Goal: Task Accomplishment & Management: Manage account settings

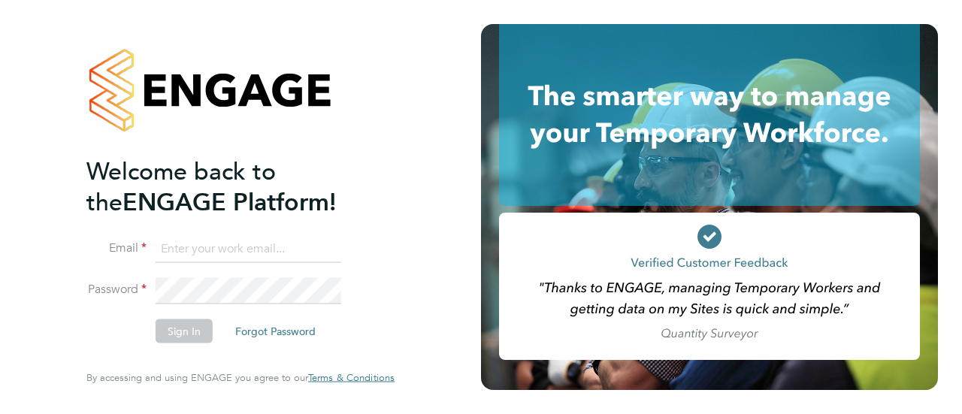
type input "[EMAIL_ADDRESS][DOMAIN_NAME]"
click at [187, 335] on button "Sign In" at bounding box center [184, 332] width 57 height 24
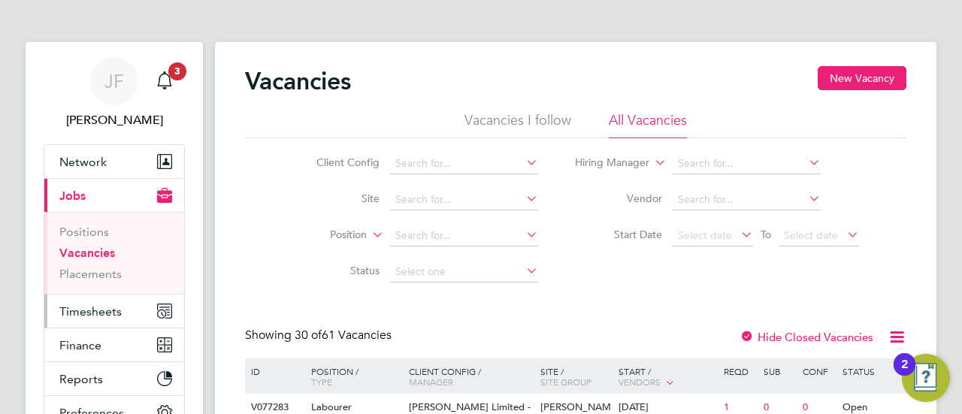
click at [99, 312] on span "Timesheets" at bounding box center [90, 311] width 62 height 14
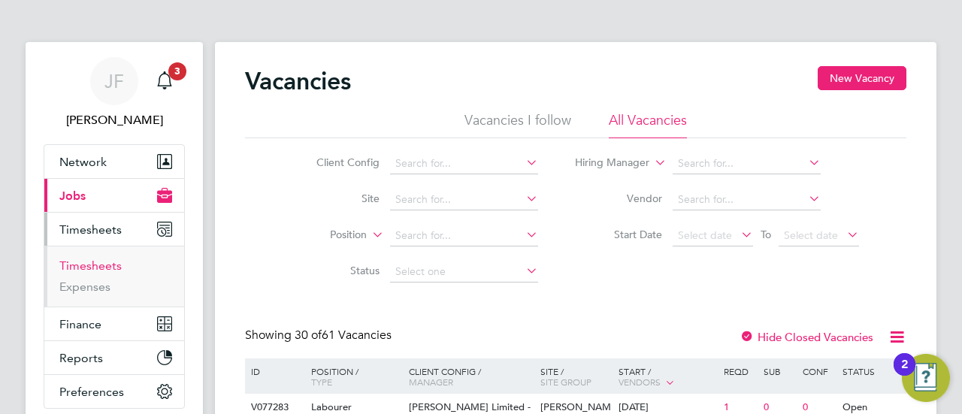
click at [106, 262] on link "Timesheets" at bounding box center [90, 266] width 62 height 14
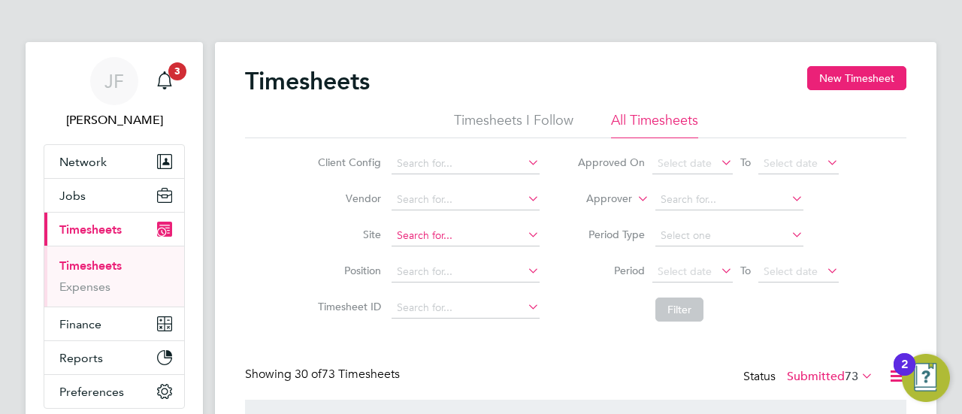
click at [420, 235] on input at bounding box center [466, 236] width 148 height 21
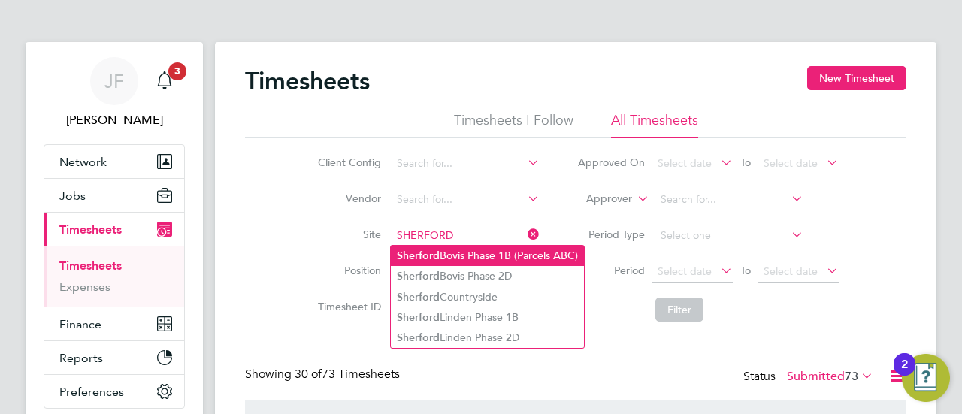
click at [487, 254] on li "Sherford Bovis Phase 1B (Parcels ABC)" at bounding box center [487, 256] width 193 height 20
type input "Sherford Bovis Phase 1B (Parcels ABC)"
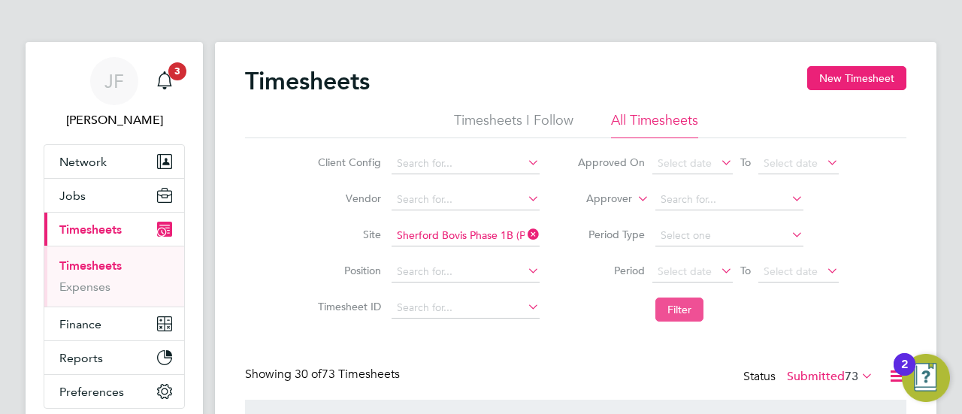
click at [681, 308] on button "Filter" at bounding box center [680, 310] width 48 height 24
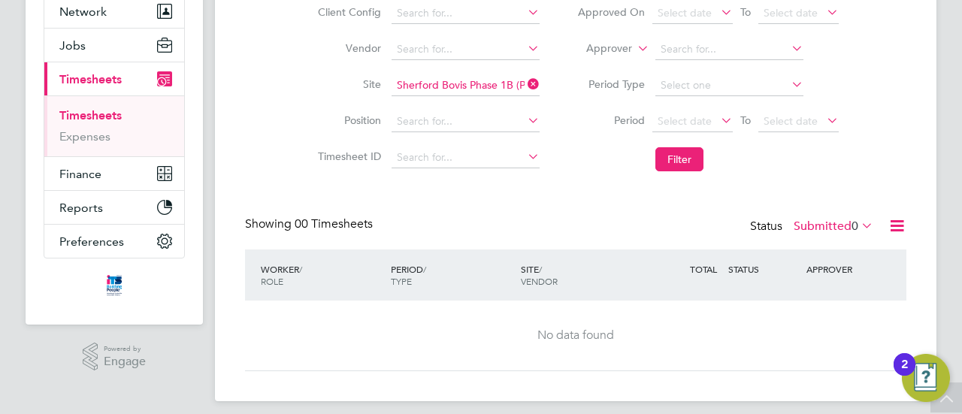
click at [826, 229] on label "Submitted 0" at bounding box center [834, 226] width 80 height 15
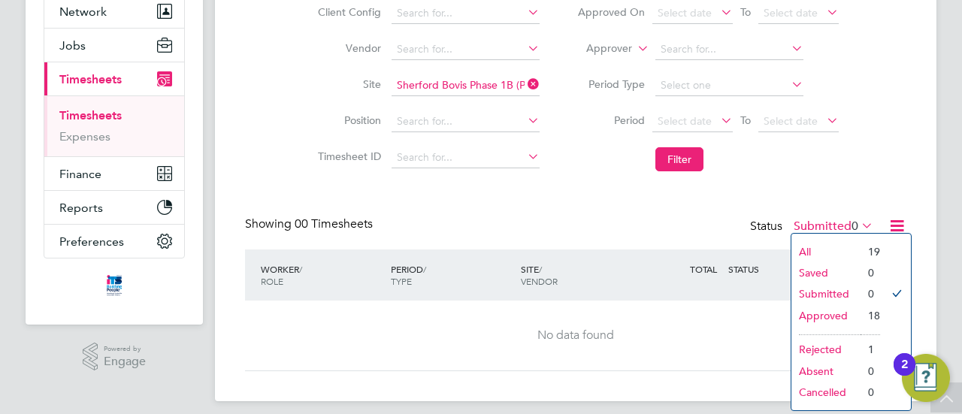
click at [827, 317] on li "Approved" at bounding box center [826, 315] width 69 height 21
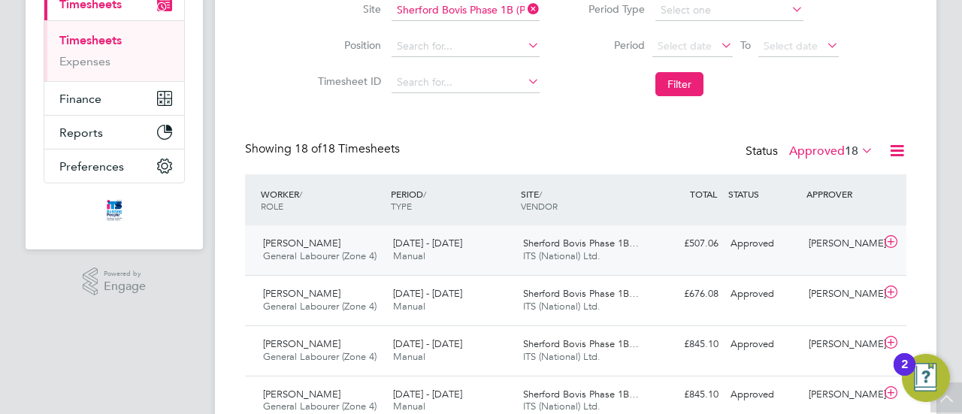
click at [301, 247] on span "[PERSON_NAME]" at bounding box center [301, 243] width 77 height 13
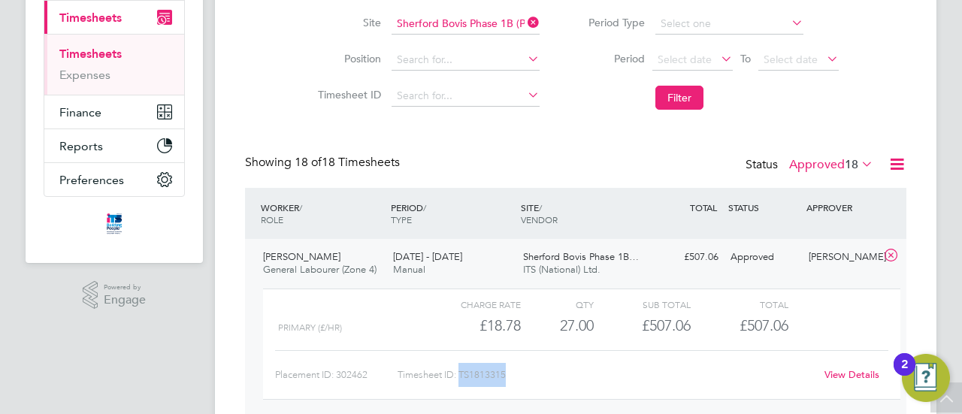
drag, startPoint x: 463, startPoint y: 375, endPoint x: 507, endPoint y: 375, distance: 44.4
click at [507, 375] on div "Timesheet ID: TS1813315" at bounding box center [606, 375] width 417 height 24
copy div "TS1813315"
click at [444, 20] on input at bounding box center [466, 24] width 148 height 21
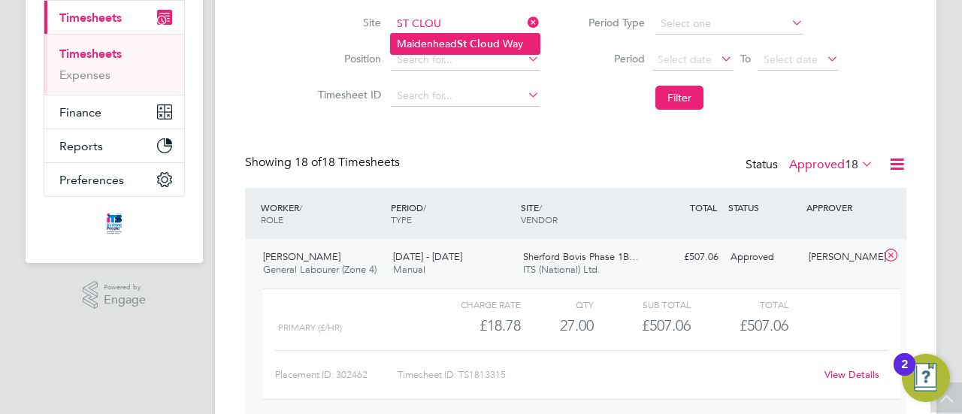
click at [444, 38] on li "Maidenhead St Clou d Way" at bounding box center [465, 44] width 149 height 20
type input "[GEOGRAPHIC_DATA]"
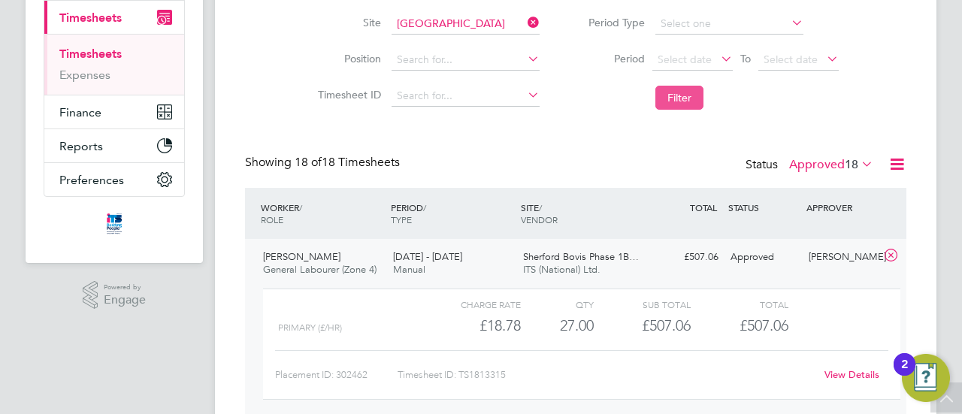
click at [681, 92] on button "Filter" at bounding box center [680, 98] width 48 height 24
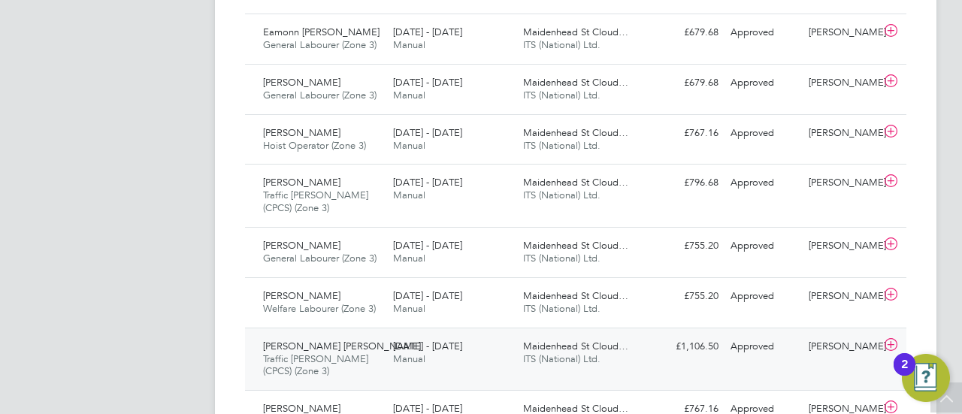
click at [332, 353] on span "Traffic [PERSON_NAME] (CPCS) (Zone 3)" at bounding box center [315, 366] width 105 height 26
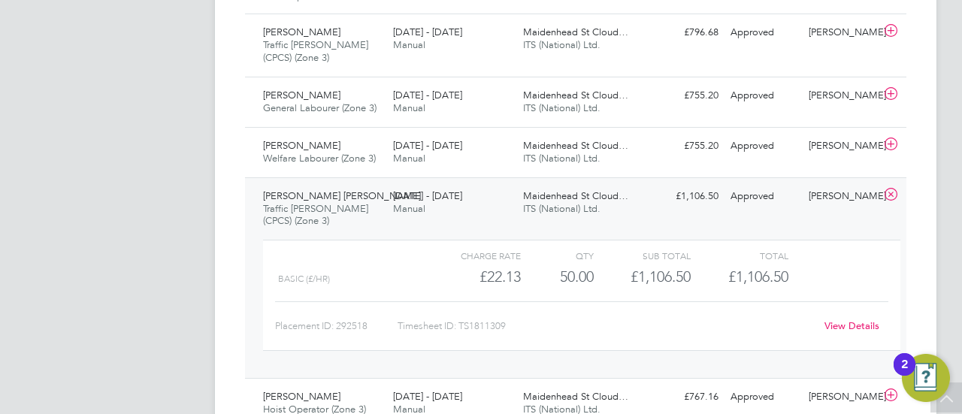
click at [477, 324] on div "Timesheet ID: TS1811309" at bounding box center [606, 326] width 417 height 24
drag, startPoint x: 462, startPoint y: 321, endPoint x: 514, endPoint y: 321, distance: 52.6
click at [514, 321] on div "Timesheet ID: TS1811309" at bounding box center [606, 326] width 417 height 24
copy div "TS1811309"
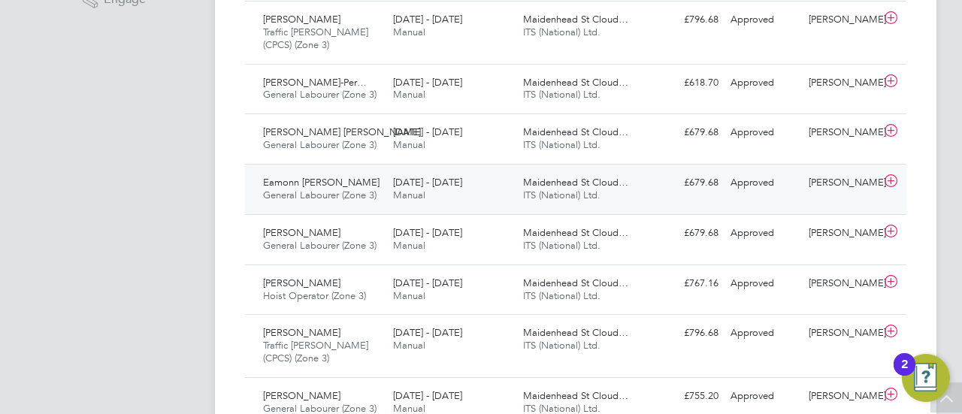
click at [312, 183] on span "Eamonn [PERSON_NAME]" at bounding box center [321, 182] width 117 height 13
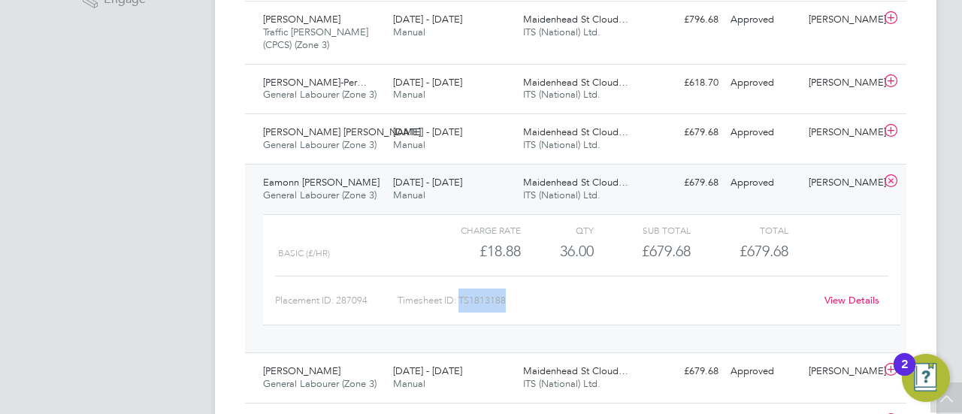
drag, startPoint x: 462, startPoint y: 297, endPoint x: 513, endPoint y: 302, distance: 51.4
click at [513, 302] on div "Timesheet ID: TS1813188" at bounding box center [606, 301] width 417 height 24
copy div "TS1813188"
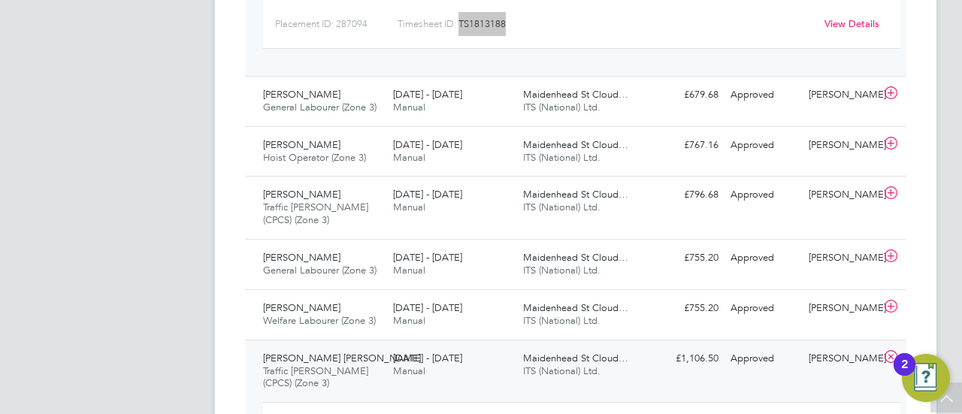
scroll to position [813, 0]
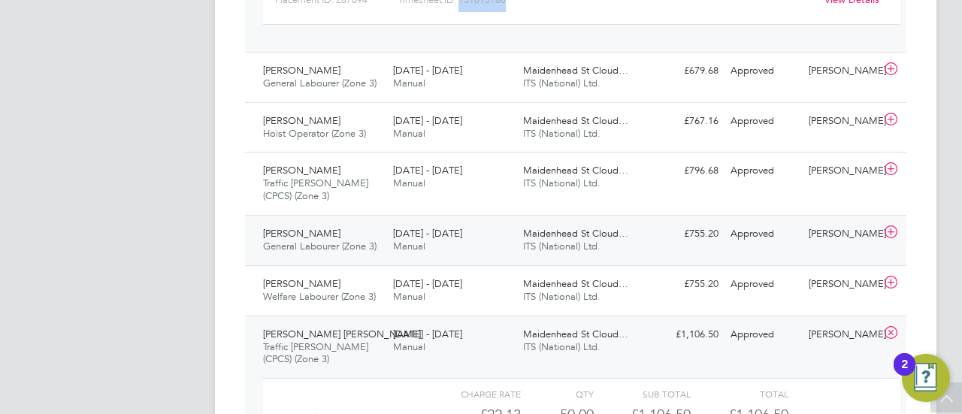
click at [330, 240] on span "General Labourer (Zone 3)" at bounding box center [320, 246] width 114 height 13
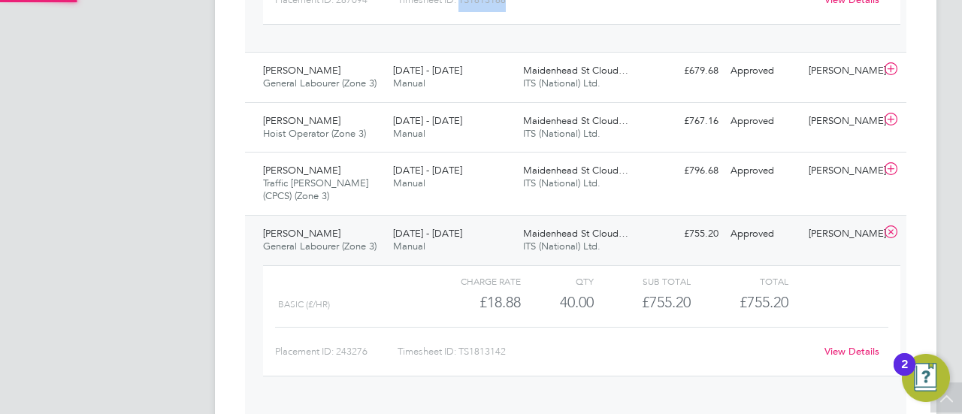
scroll to position [26, 147]
drag, startPoint x: 463, startPoint y: 348, endPoint x: 516, endPoint y: 348, distance: 52.6
click at [516, 348] on div "Timesheet ID: TS1813142" at bounding box center [606, 352] width 417 height 24
copy div "TS1813142"
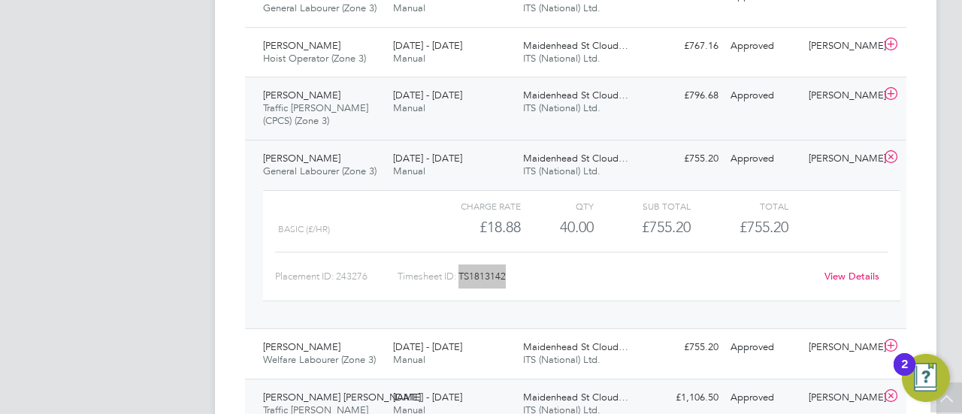
scroll to position [964, 0]
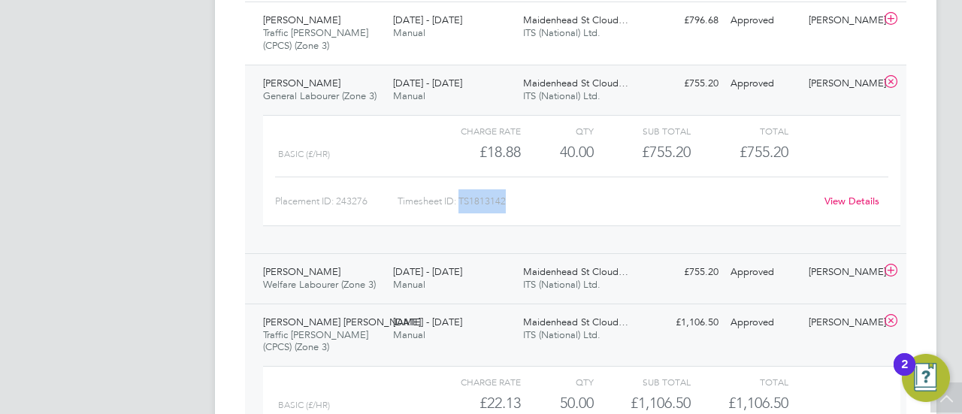
click at [307, 273] on span "[PERSON_NAME]" at bounding box center [301, 271] width 77 height 13
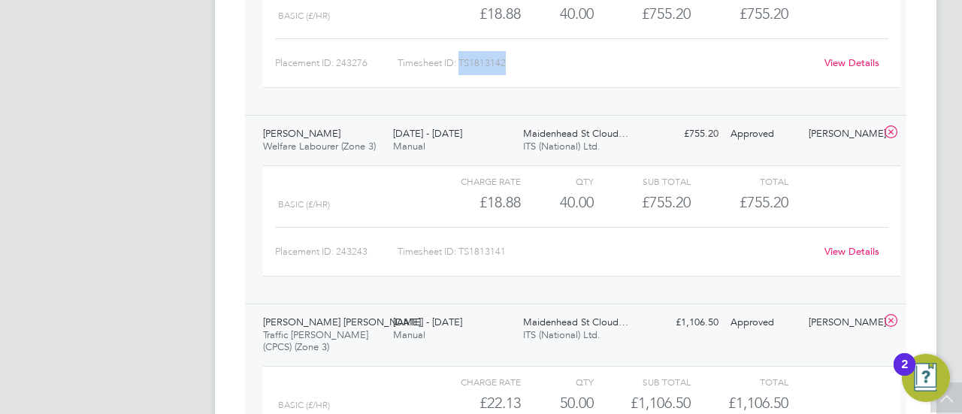
scroll to position [1114, 0]
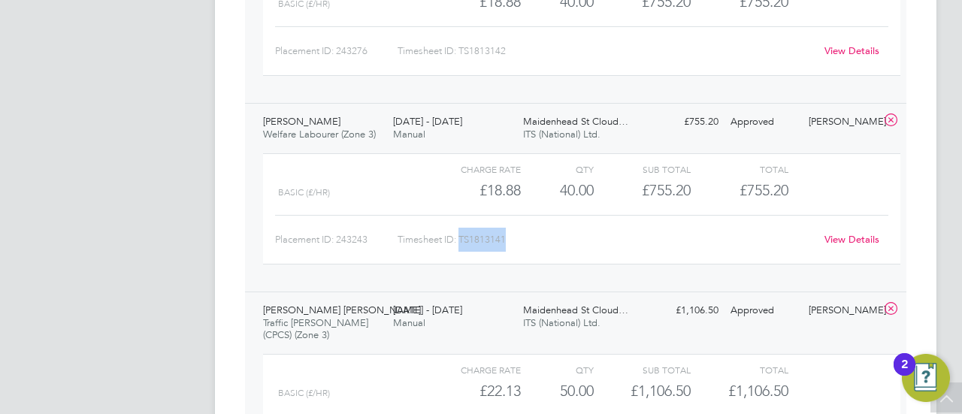
drag, startPoint x: 461, startPoint y: 232, endPoint x: 468, endPoint y: 229, distance: 8.4
click at [512, 240] on div "Timesheet ID: TS1813141" at bounding box center [606, 240] width 417 height 24
copy div "TS1813141"
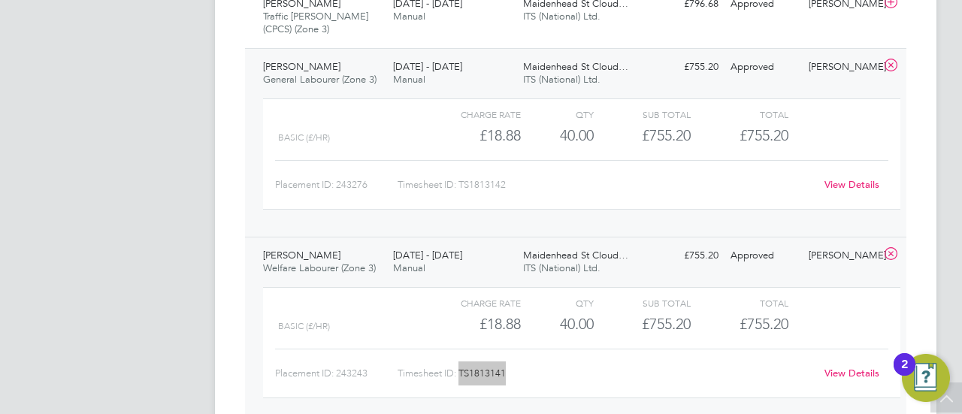
scroll to position [889, 0]
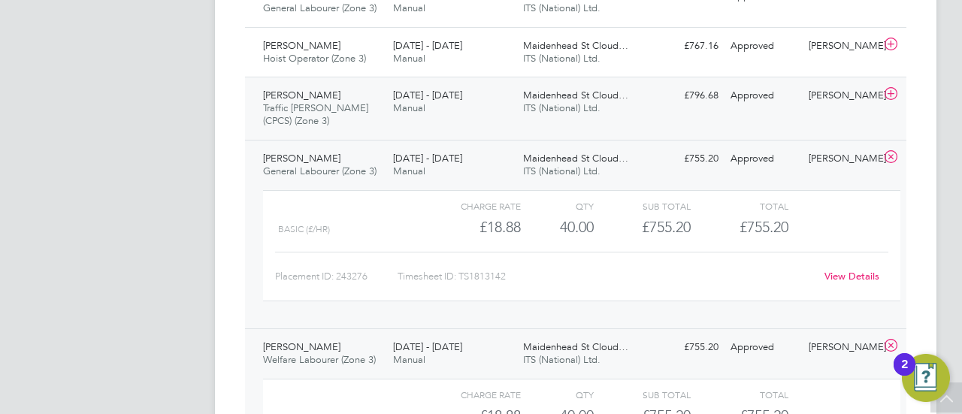
click at [349, 98] on div "[PERSON_NAME] Traffic [PERSON_NAME] (CPCS) (Zone 3) [DATE] - [DATE]" at bounding box center [322, 108] width 130 height 50
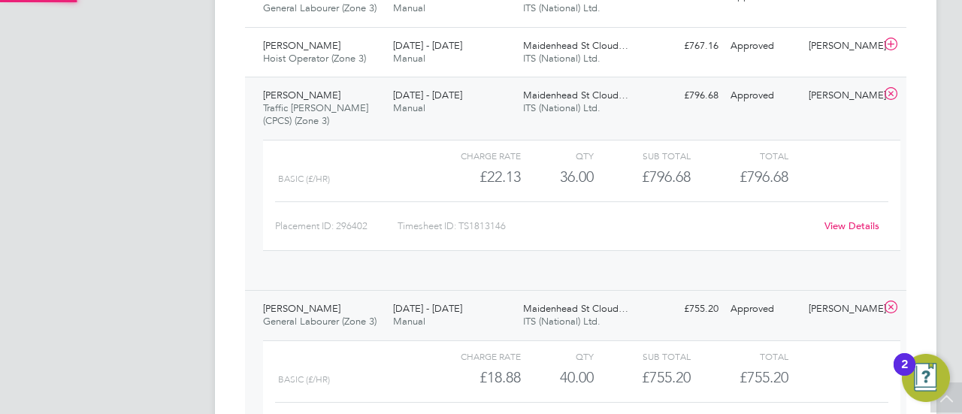
scroll to position [26, 147]
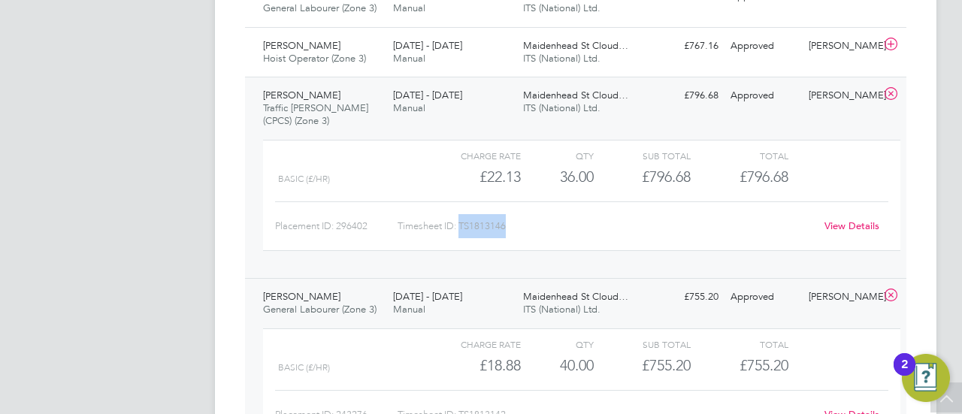
drag, startPoint x: 462, startPoint y: 220, endPoint x: 510, endPoint y: 220, distance: 48.1
click at [510, 220] on div "Timesheet ID: TS1813146" at bounding box center [606, 226] width 417 height 24
copy div "TS1813146"
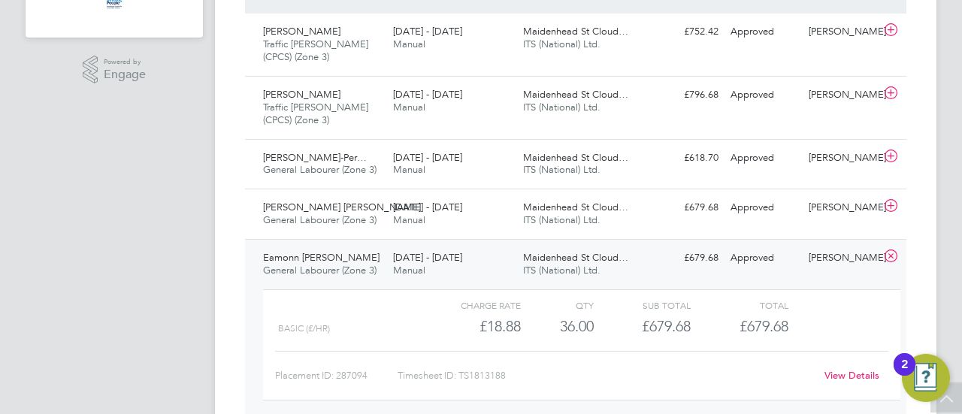
scroll to position [438, 0]
click at [326, 98] on div "Seedy Kanyi Traffic [PERSON_NAME] (CPCS) (Zone 3) [DATE] - [DATE]" at bounding box center [322, 108] width 130 height 50
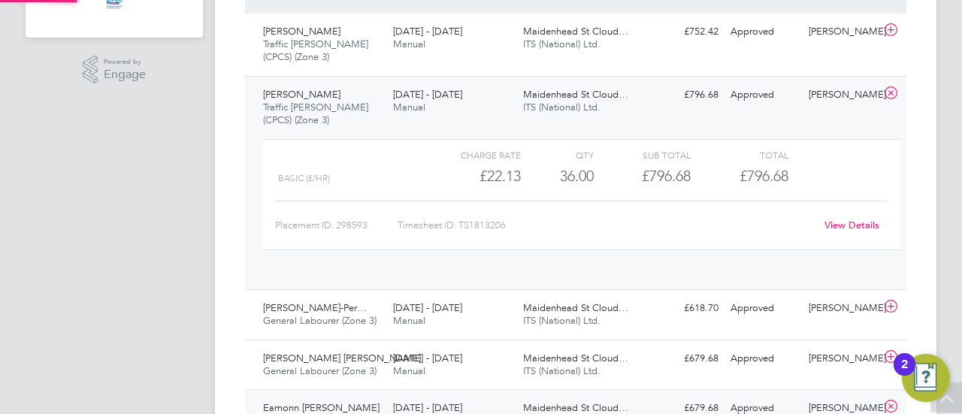
scroll to position [26, 147]
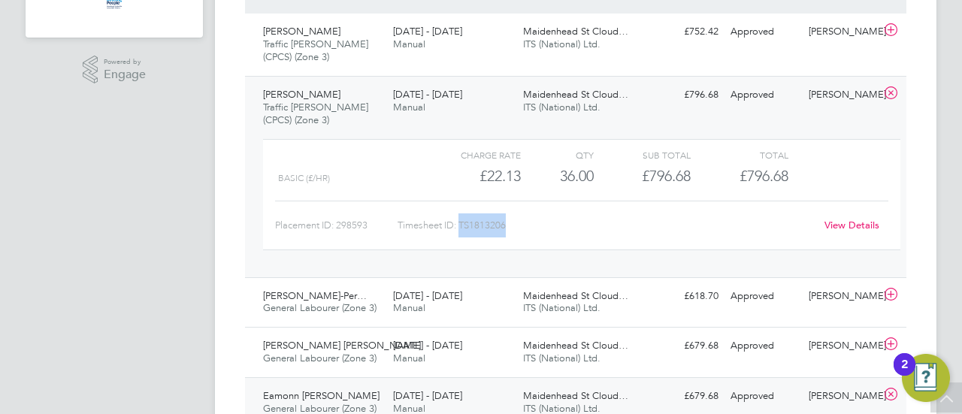
drag, startPoint x: 468, startPoint y: 223, endPoint x: 516, endPoint y: 228, distance: 48.3
click at [516, 227] on div "Timesheet ID: TS1813206" at bounding box center [606, 226] width 417 height 24
copy div "TS1813206"
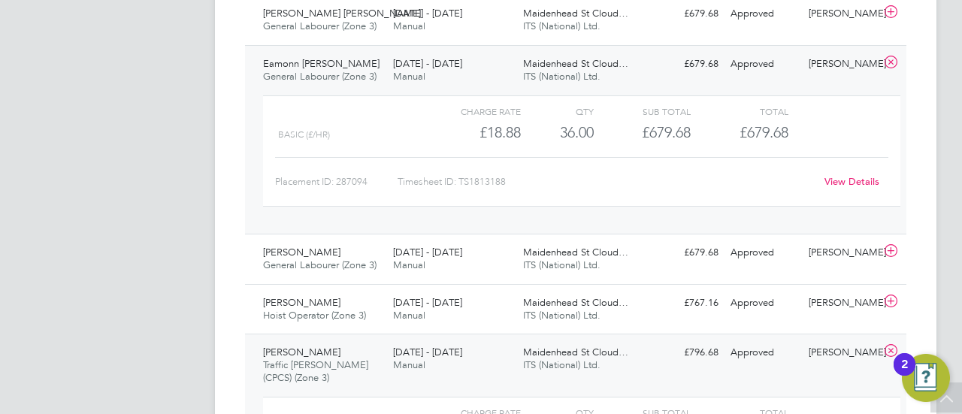
scroll to position [813, 0]
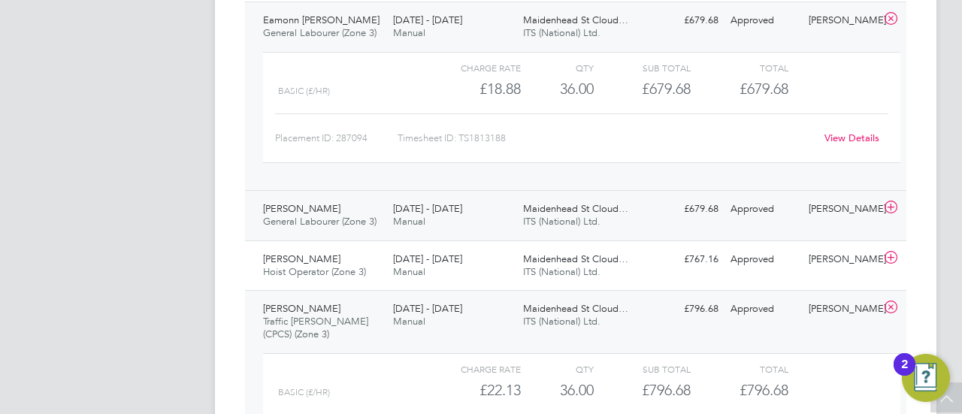
click at [341, 210] on div "[PERSON_NAME] General Labourer (Zone 3) [DATE] - [DATE]" at bounding box center [322, 216] width 130 height 38
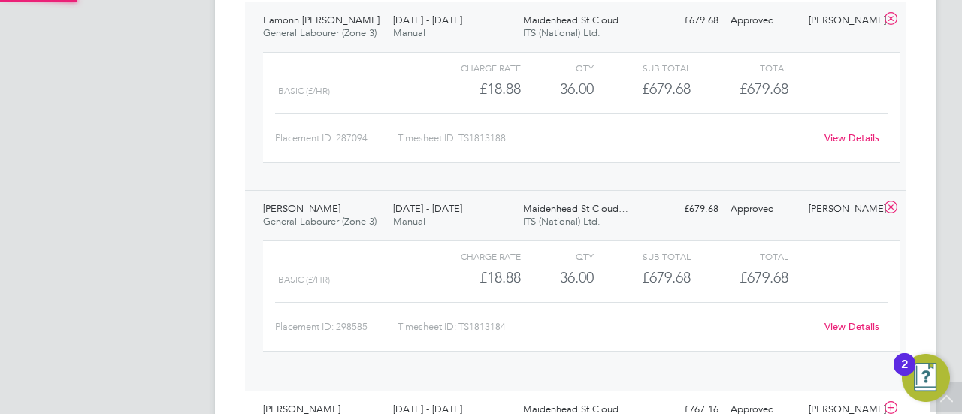
scroll to position [26, 147]
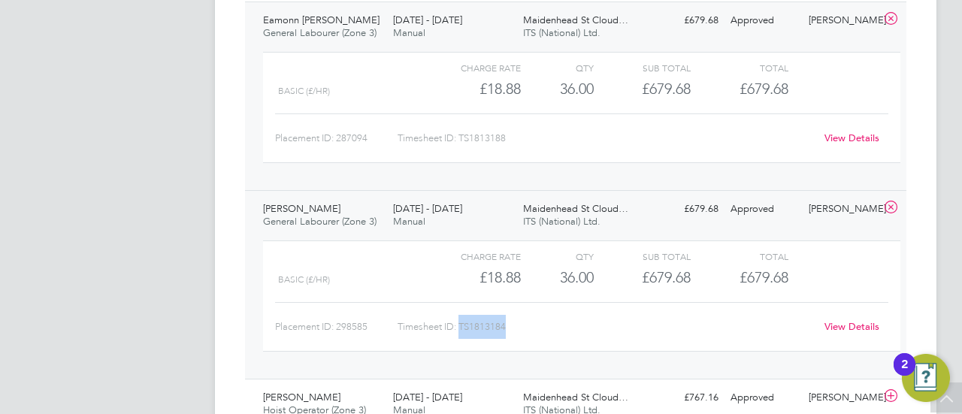
drag, startPoint x: 462, startPoint y: 323, endPoint x: 514, endPoint y: 324, distance: 51.9
click at [514, 324] on div "Timesheet ID: TS1813184" at bounding box center [606, 327] width 417 height 24
copy div "TS1813184"
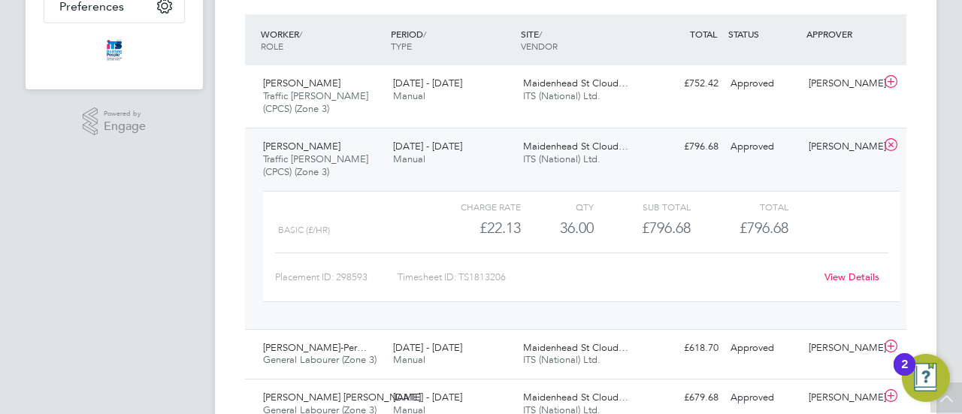
scroll to position [362, 0]
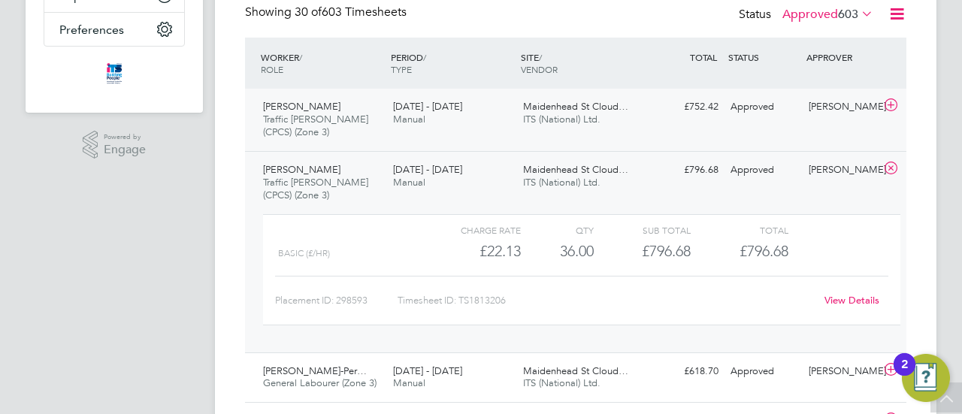
click at [299, 118] on span "Traffic [PERSON_NAME] (CPCS) (Zone 3)" at bounding box center [315, 126] width 105 height 26
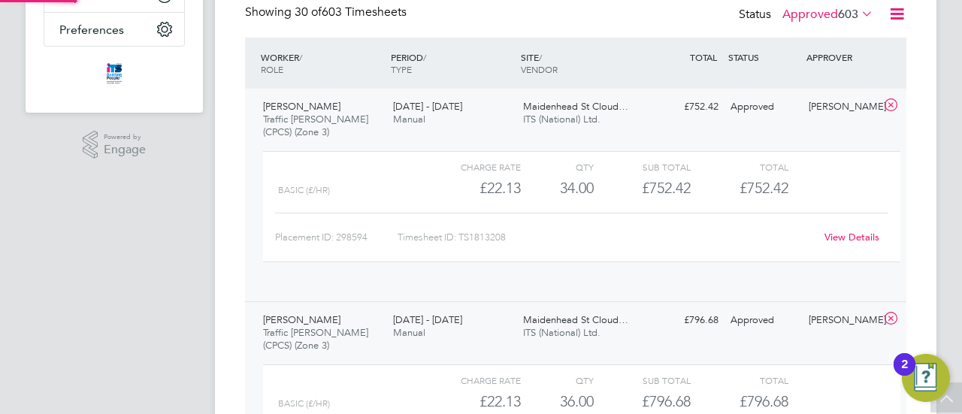
scroll to position [26, 147]
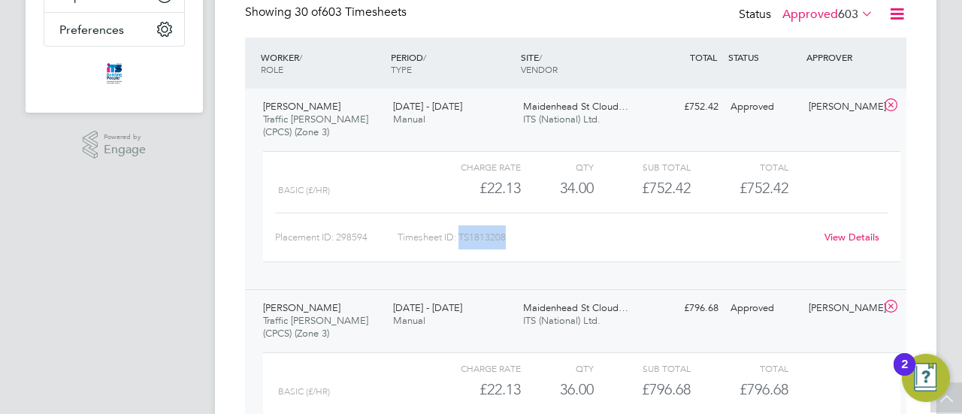
drag, startPoint x: 462, startPoint y: 236, endPoint x: 510, endPoint y: 236, distance: 48.1
click at [510, 236] on div "Timesheet ID: TS1813208" at bounding box center [606, 238] width 417 height 24
copy div "TS1813208"
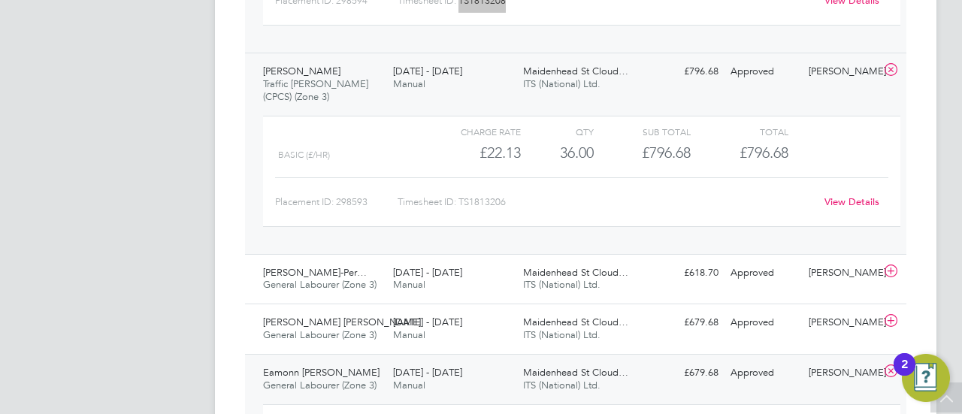
scroll to position [622, 0]
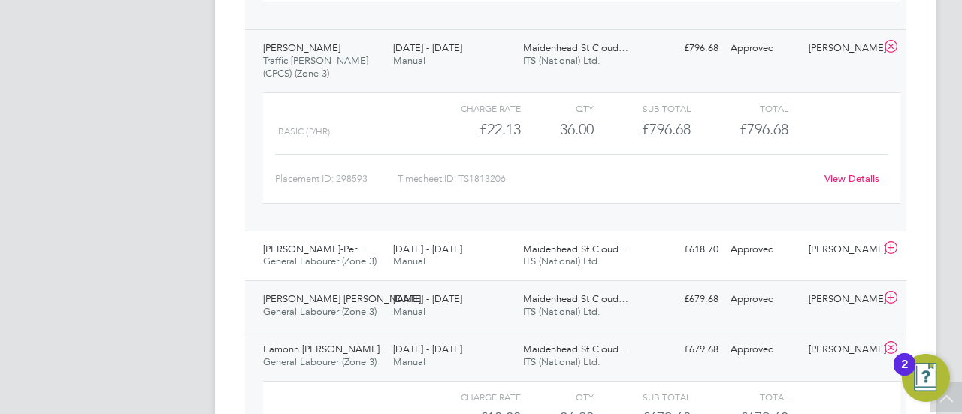
click at [330, 300] on span "[PERSON_NAME] [PERSON_NAME]" at bounding box center [342, 298] width 158 height 13
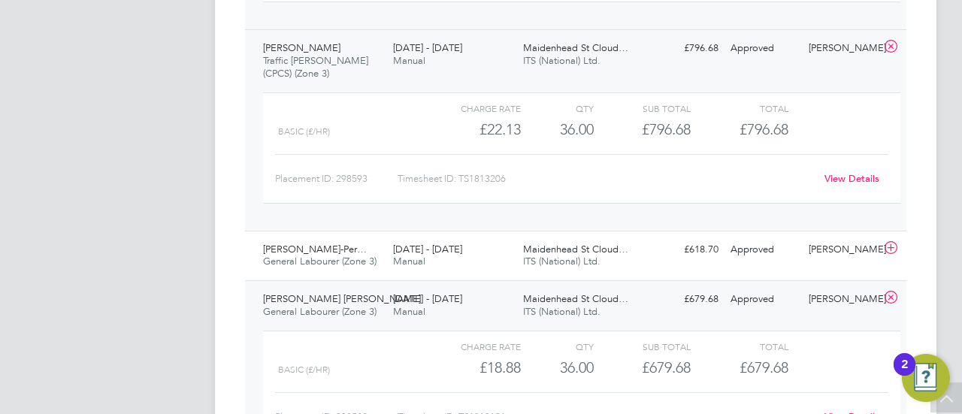
scroll to position [773, 0]
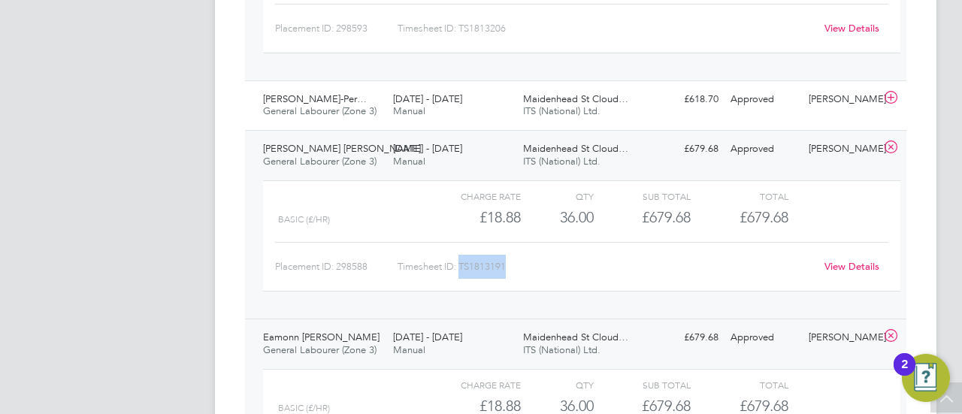
drag, startPoint x: 463, startPoint y: 264, endPoint x: 513, endPoint y: 265, distance: 49.6
click at [513, 265] on div "Timesheet ID: TS1813191" at bounding box center [606, 267] width 417 height 24
copy div "TS1813191"
click at [344, 93] on span "[PERSON_NAME]-Per…" at bounding box center [315, 98] width 104 height 13
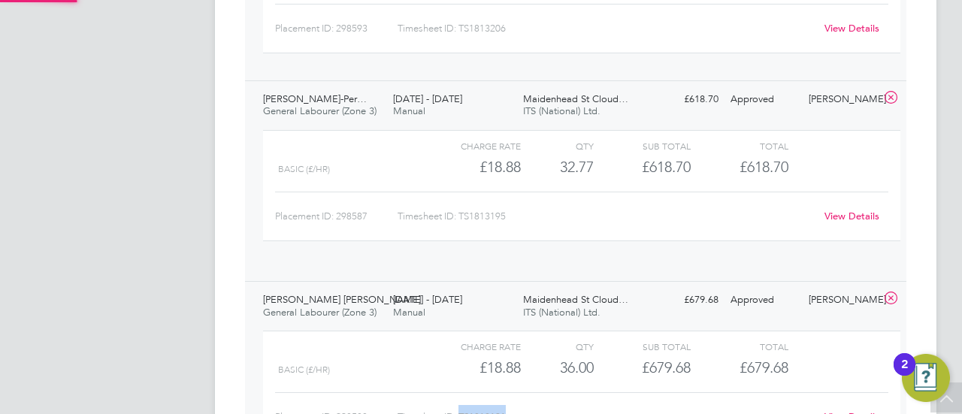
scroll to position [26, 147]
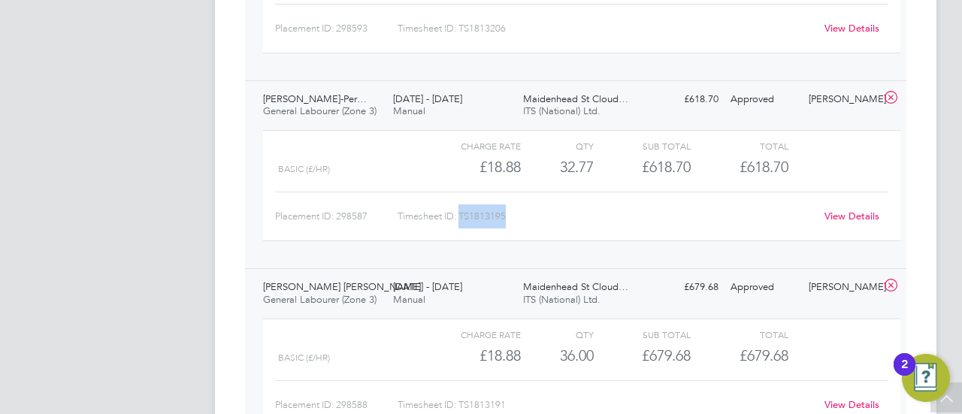
drag, startPoint x: 462, startPoint y: 214, endPoint x: 509, endPoint y: 215, distance: 47.4
click at [509, 215] on div "Timesheet ID: TS1813195" at bounding box center [606, 216] width 417 height 24
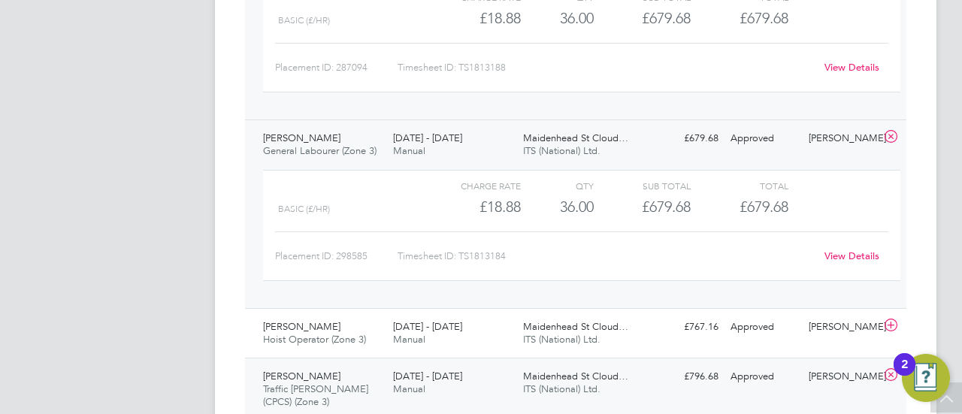
scroll to position [1374, 0]
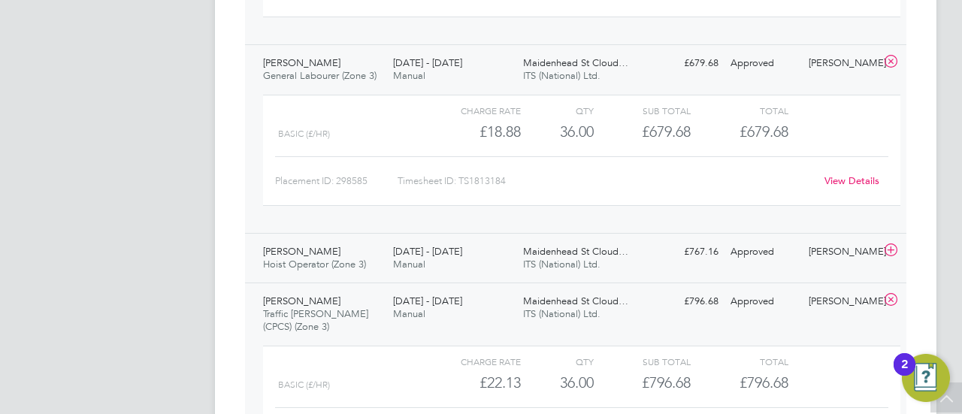
click at [300, 258] on span "Hoist Operator (Zone 3)" at bounding box center [314, 264] width 103 height 13
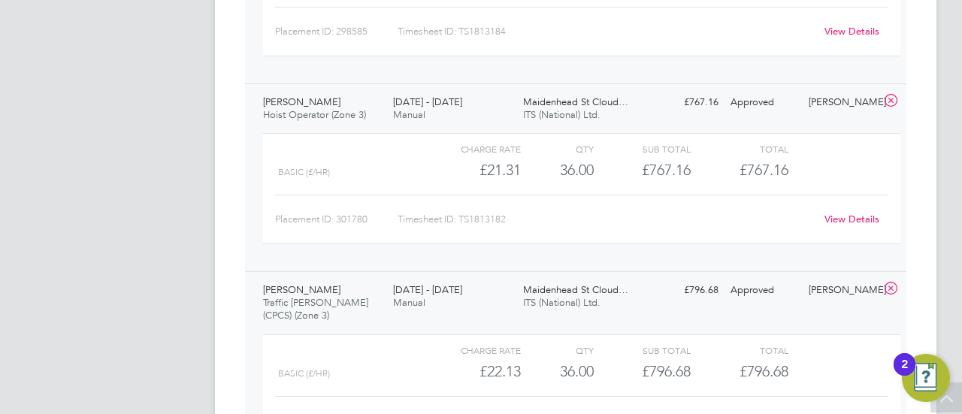
scroll to position [1525, 0]
drag, startPoint x: 461, startPoint y: 213, endPoint x: 508, endPoint y: 214, distance: 47.4
click at [508, 214] on div "Timesheet ID: TS1813182" at bounding box center [606, 219] width 417 height 24
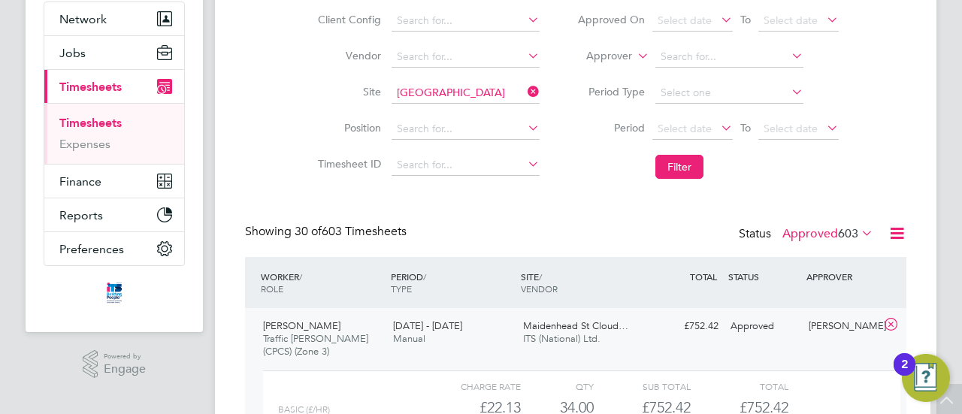
scroll to position [21, 0]
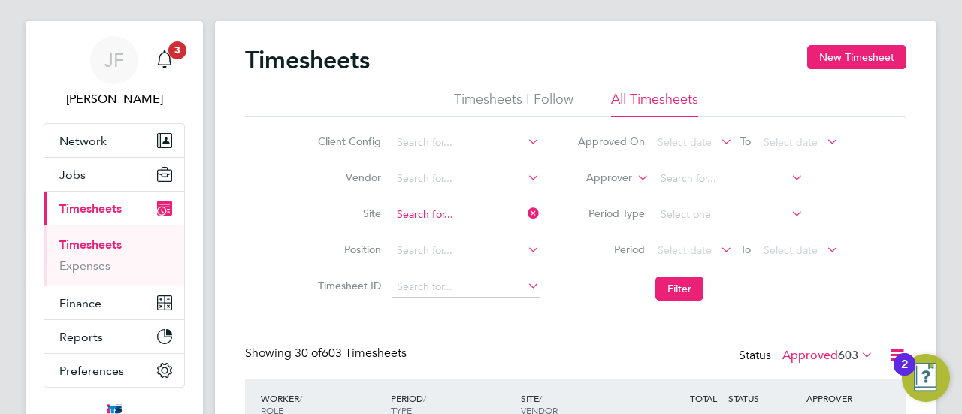
click at [432, 210] on input at bounding box center [466, 214] width 148 height 21
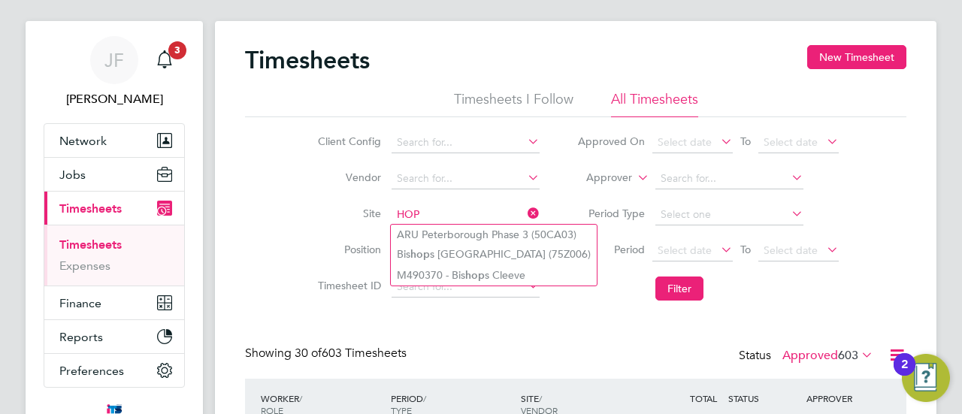
type input "HOP"
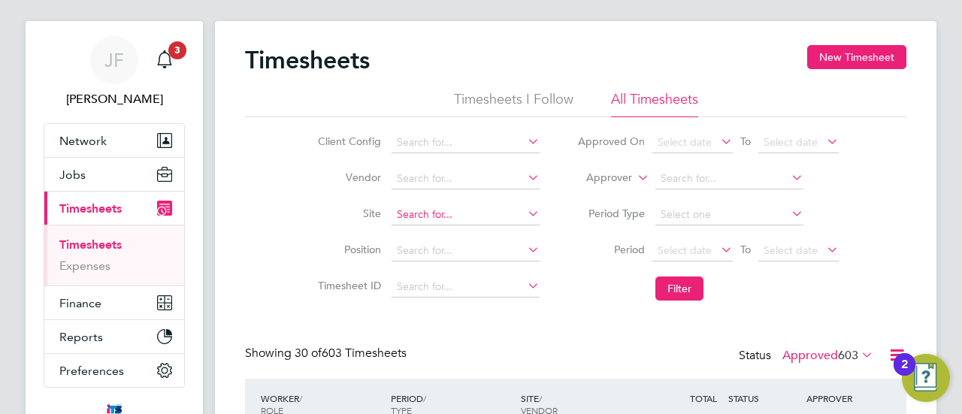
click at [435, 213] on input at bounding box center [466, 214] width 148 height 21
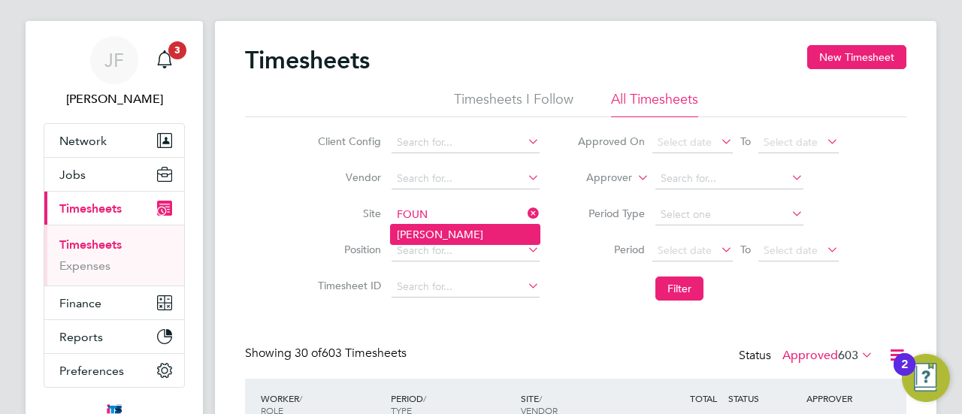
click at [430, 235] on li "[PERSON_NAME]" at bounding box center [465, 235] width 149 height 20
type input "[PERSON_NAME]"
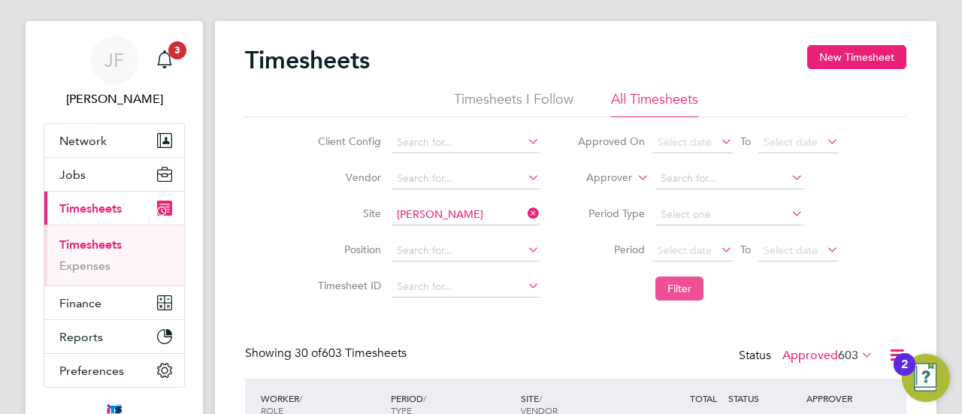
click at [672, 287] on button "Filter" at bounding box center [680, 289] width 48 height 24
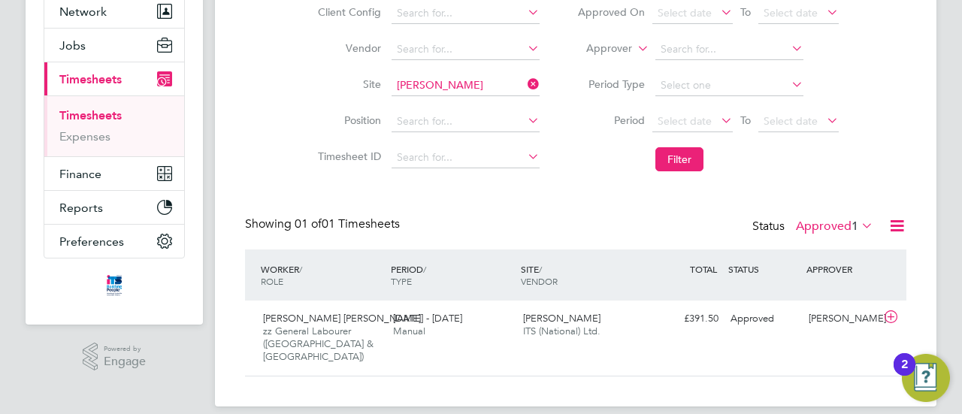
scroll to position [153, 0]
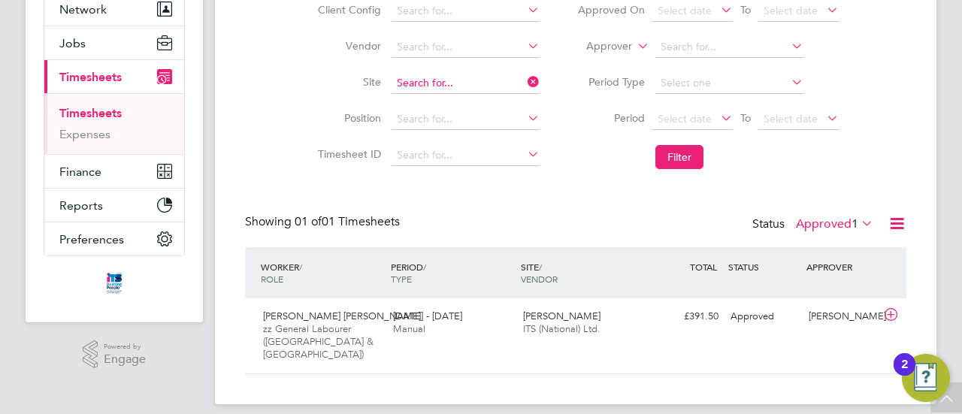
click at [447, 79] on input at bounding box center [466, 83] width 148 height 21
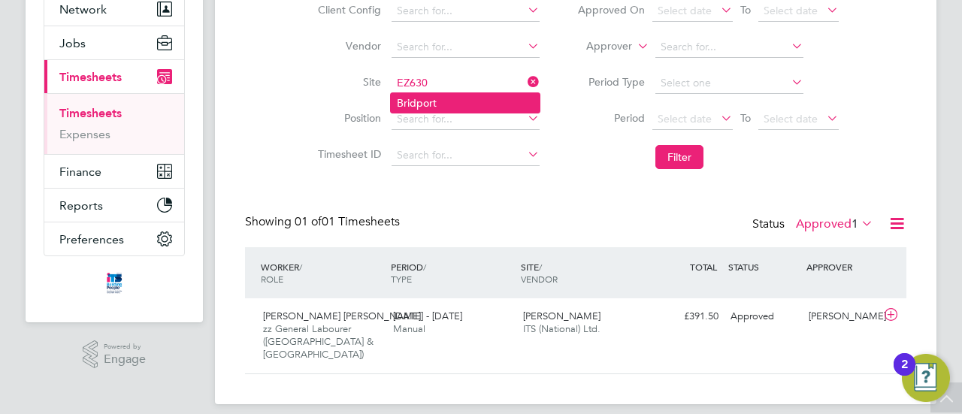
click at [427, 103] on li "Bridport" at bounding box center [465, 103] width 149 height 20
type input "Bridport"
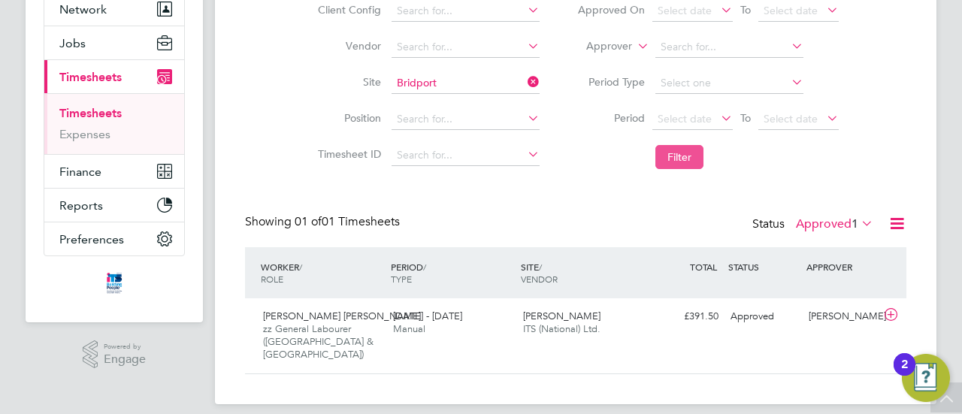
click at [683, 154] on button "Filter" at bounding box center [680, 157] width 48 height 24
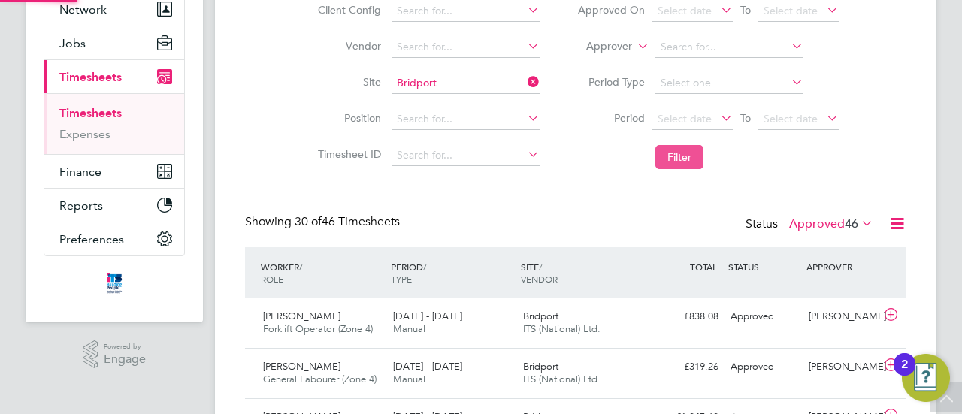
scroll to position [38, 130]
click at [377, 326] on div "[PERSON_NAME] Forklift Operator (Zone 4) [DATE] - [DATE]" at bounding box center [322, 323] width 130 height 38
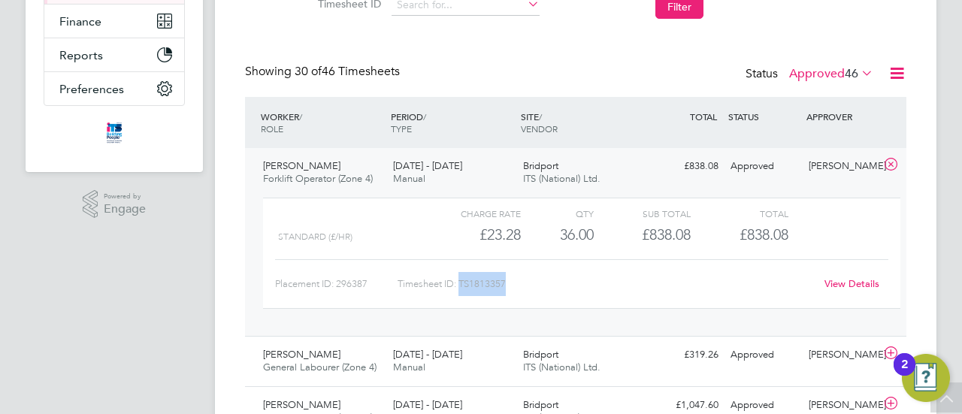
drag, startPoint x: 462, startPoint y: 282, endPoint x: 511, endPoint y: 280, distance: 49.7
click at [511, 280] on div "Timesheet ID: TS1813357" at bounding box center [606, 284] width 417 height 24
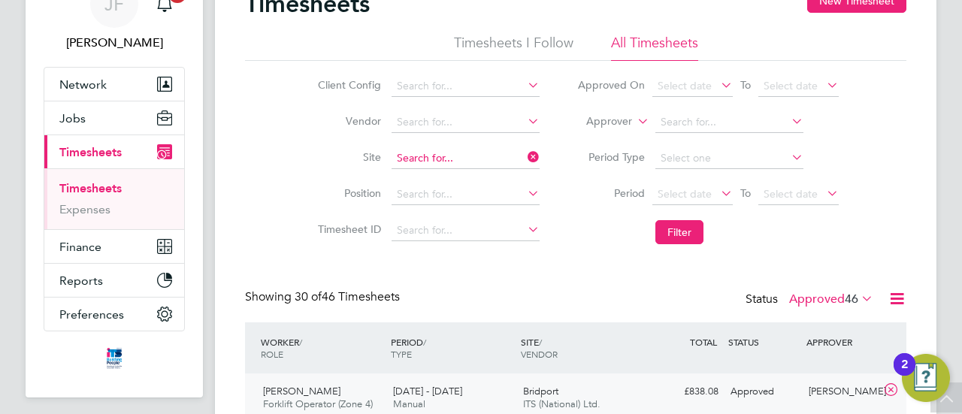
click at [438, 153] on input at bounding box center [466, 158] width 148 height 21
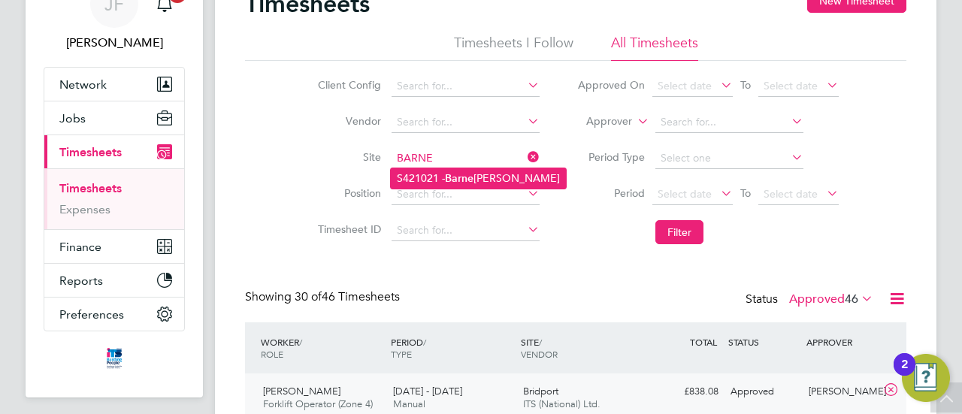
click at [446, 178] on li "S421021 - [PERSON_NAME]" at bounding box center [478, 178] width 175 height 20
type input "S421021 - [PERSON_NAME]"
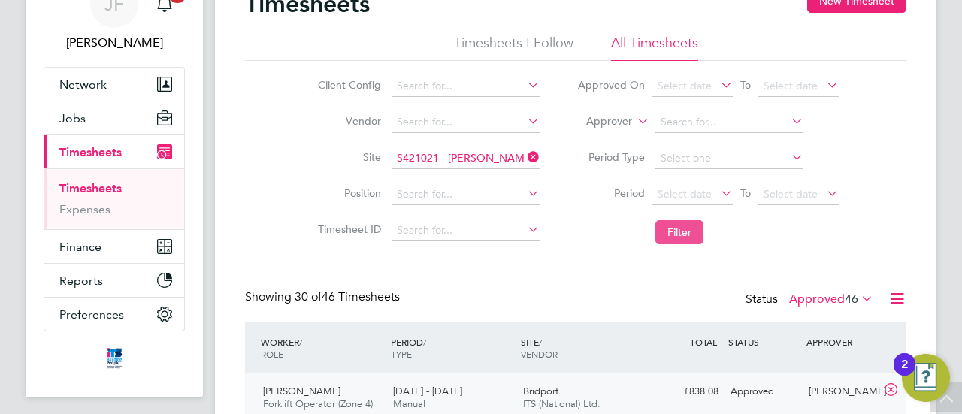
click at [692, 238] on button "Filter" at bounding box center [680, 232] width 48 height 24
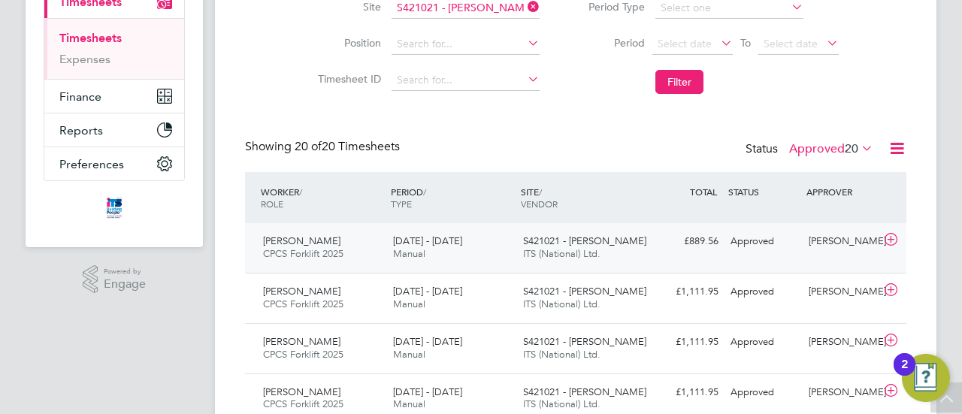
click at [310, 243] on span "[PERSON_NAME]" at bounding box center [301, 241] width 77 height 13
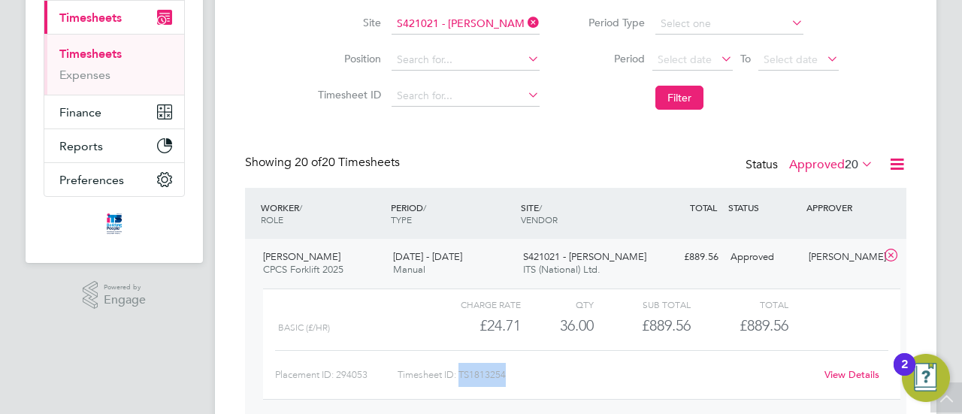
drag, startPoint x: 461, startPoint y: 372, endPoint x: 508, endPoint y: 372, distance: 47.4
click at [508, 372] on div "Timesheet ID: TS1813254" at bounding box center [606, 375] width 417 height 24
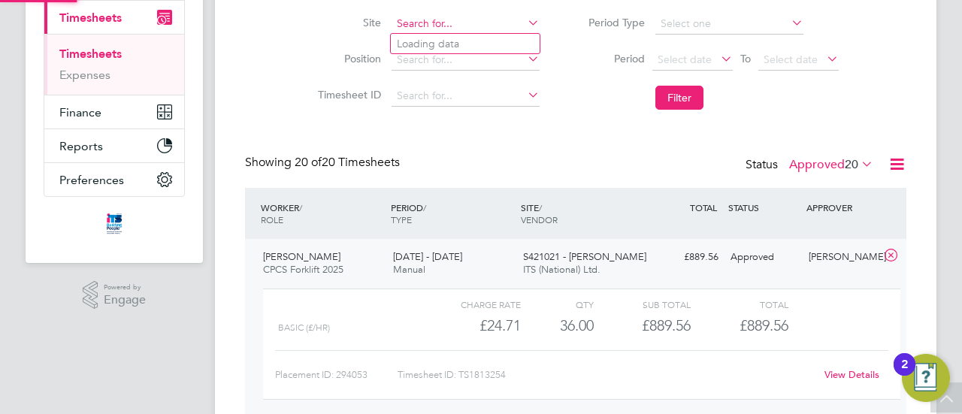
click at [442, 18] on input at bounding box center [466, 24] width 148 height 21
click at [460, 65] on b "Wink" at bounding box center [458, 63] width 26 height 13
type input "S421022 - Winkleigh"
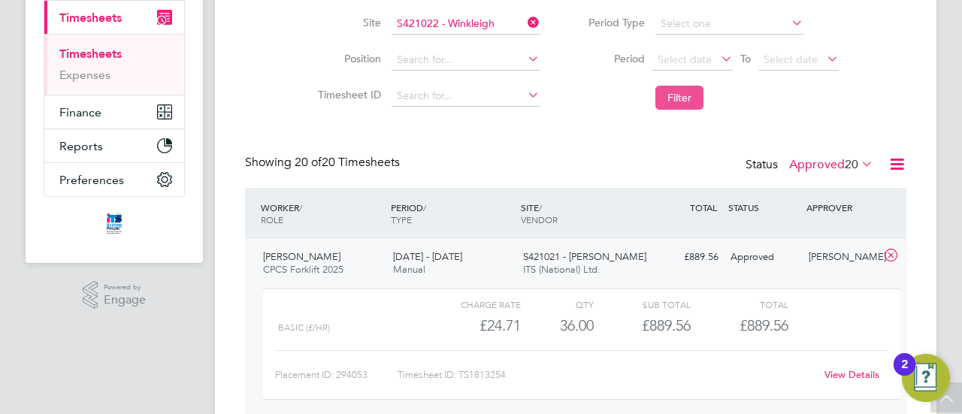
click at [689, 102] on button "Filter" at bounding box center [680, 98] width 48 height 24
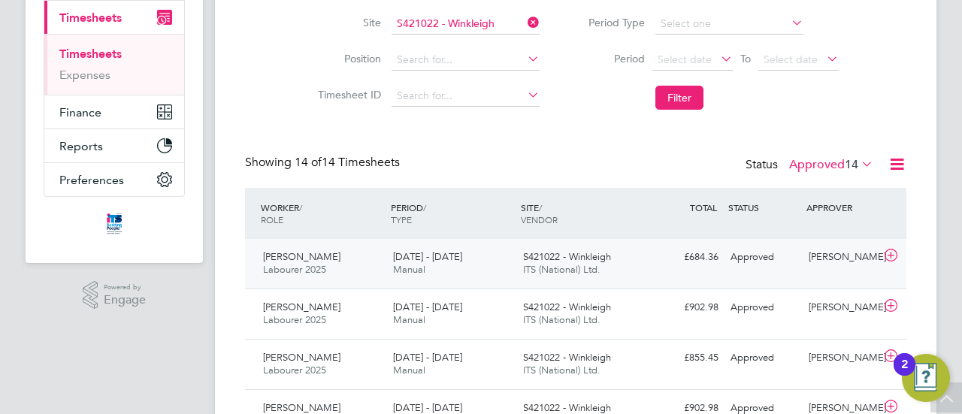
click at [317, 260] on span "[PERSON_NAME]" at bounding box center [301, 256] width 77 height 13
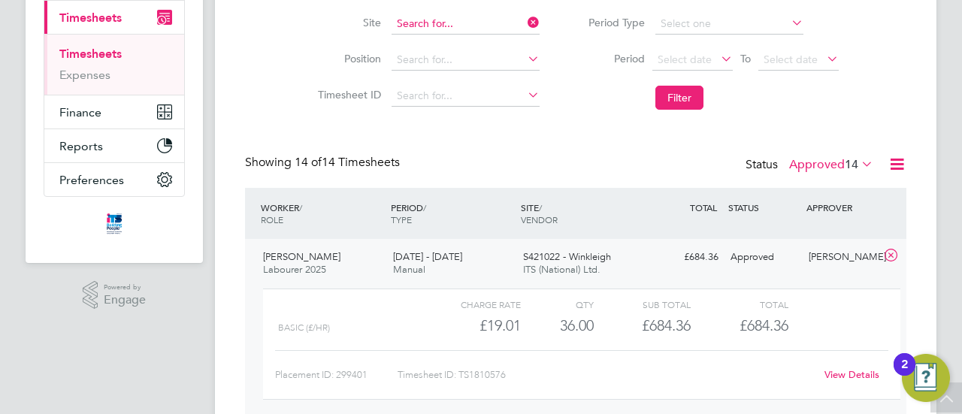
click at [452, 21] on input at bounding box center [466, 24] width 148 height 21
type input "N"
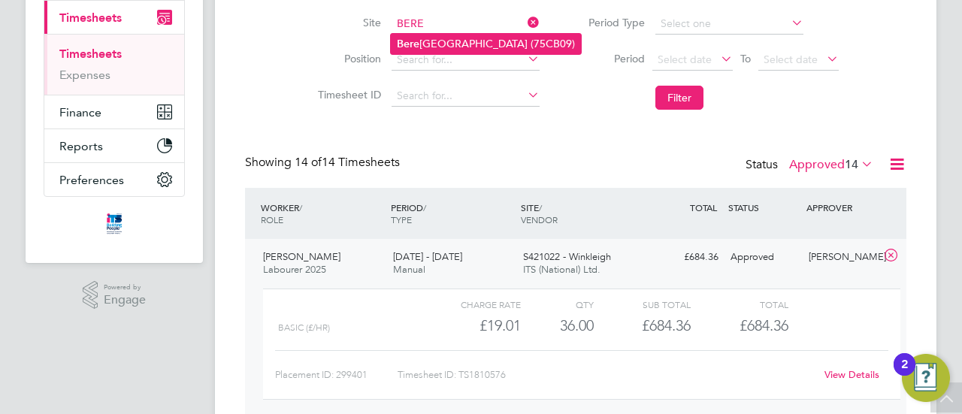
click at [460, 41] on li "[GEOGRAPHIC_DATA] (75CB09)" at bounding box center [486, 44] width 190 height 20
type input "[GEOGRAPHIC_DATA] (75CB09)"
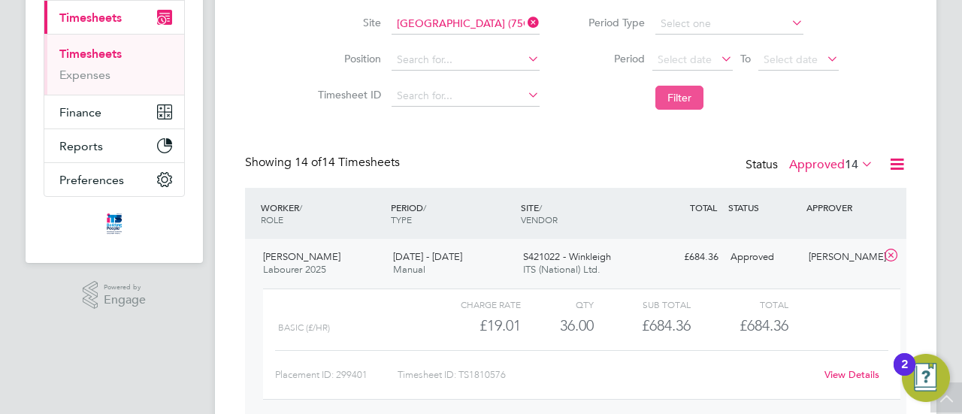
click at [687, 97] on button "Filter" at bounding box center [680, 98] width 48 height 24
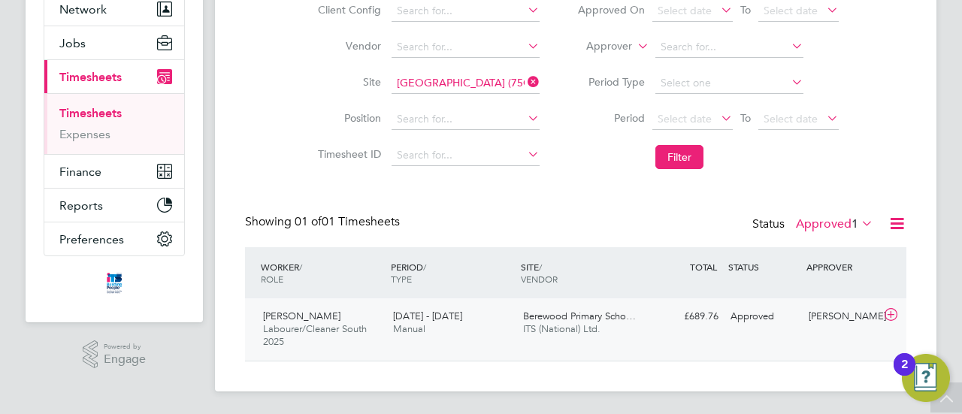
click at [314, 329] on span "Labourer/Cleaner South 2025" at bounding box center [315, 336] width 104 height 26
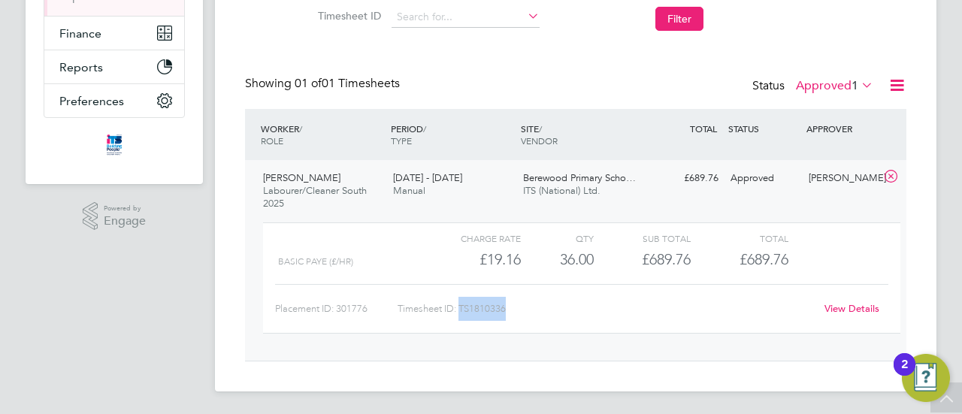
drag, startPoint x: 460, startPoint y: 306, endPoint x: 516, endPoint y: 304, distance: 55.7
click at [516, 304] on div "Timesheet ID: TS1810336" at bounding box center [606, 309] width 417 height 24
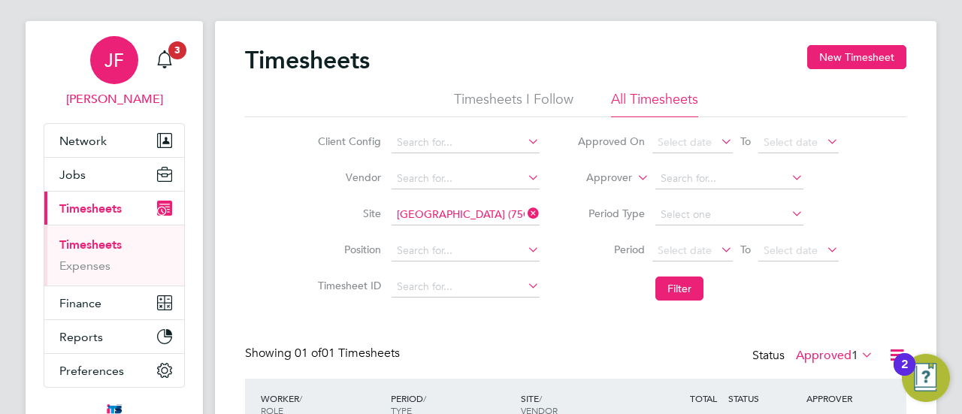
click at [114, 61] on span "JF" at bounding box center [115, 60] width 20 height 20
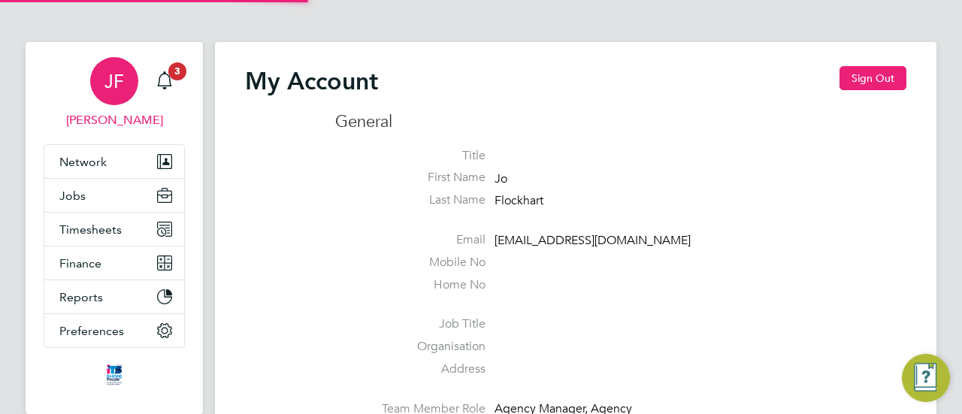
type input "[EMAIL_ADDRESS][DOMAIN_NAME]"
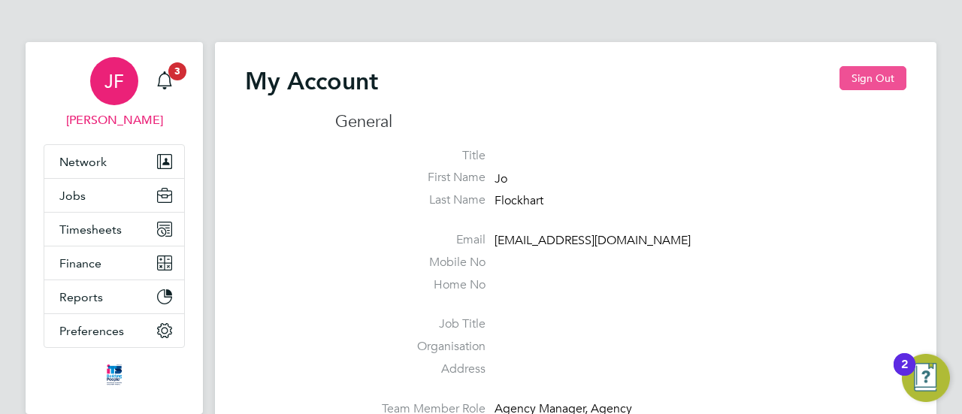
click at [886, 74] on button "Sign Out" at bounding box center [873, 78] width 67 height 24
